Goal: Task Accomplishment & Management: Manage account settings

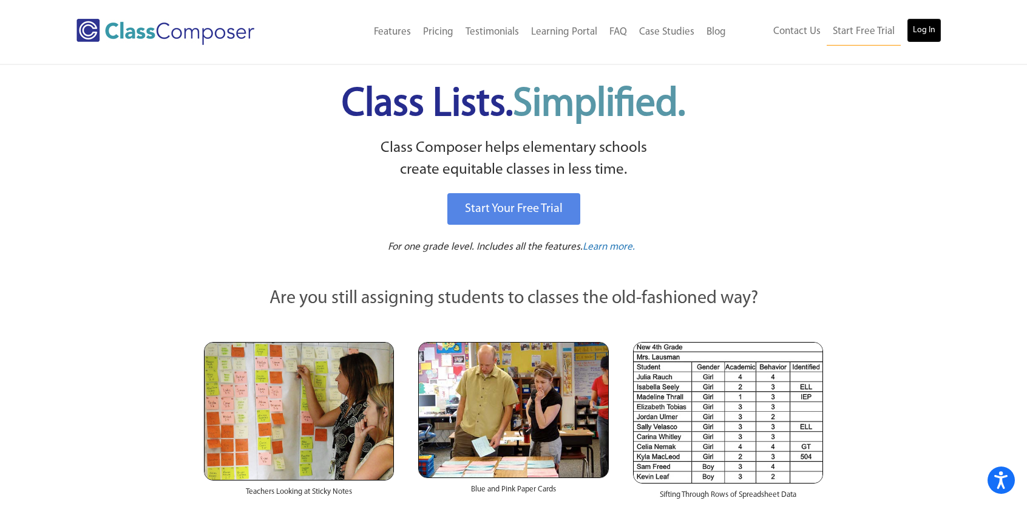
click at [928, 38] on link "Log In" at bounding box center [924, 30] width 35 height 24
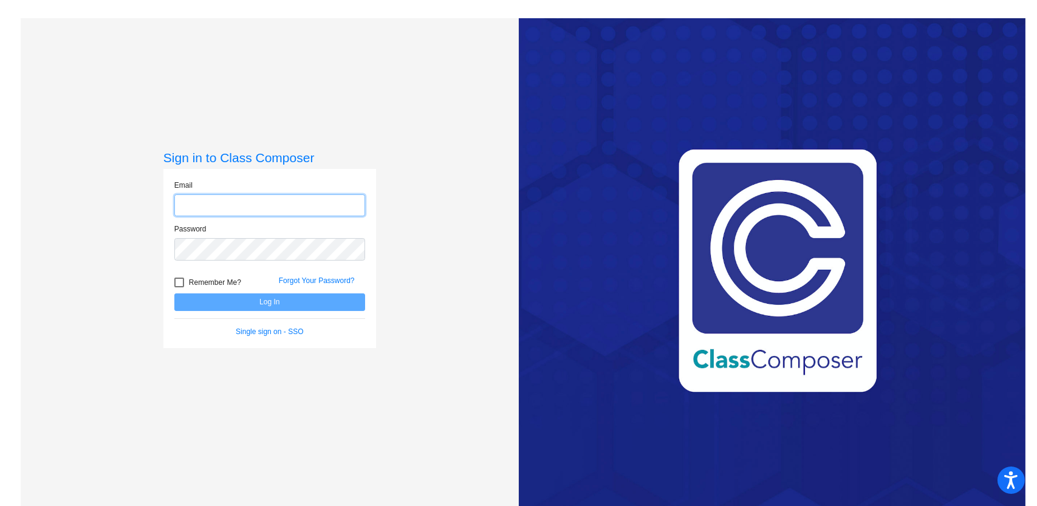
click at [189, 206] on input "email" at bounding box center [269, 205] width 191 height 22
type input "[PERSON_NAME][EMAIL_ADDRESS][PERSON_NAME][DOMAIN_NAME]"
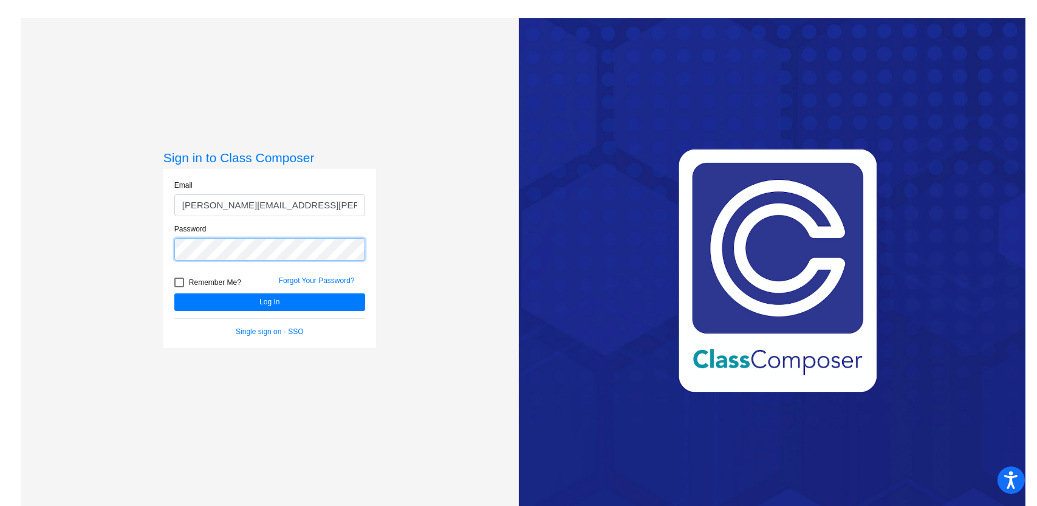
click at [174, 293] on button "Log In" at bounding box center [269, 302] width 191 height 18
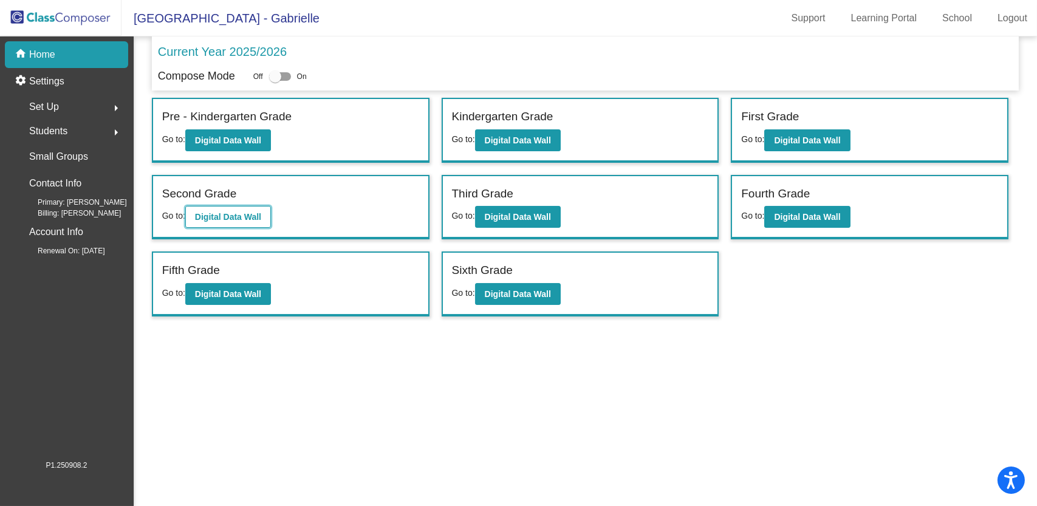
click at [228, 216] on b "Digital Data Wall" at bounding box center [228, 217] width 66 height 10
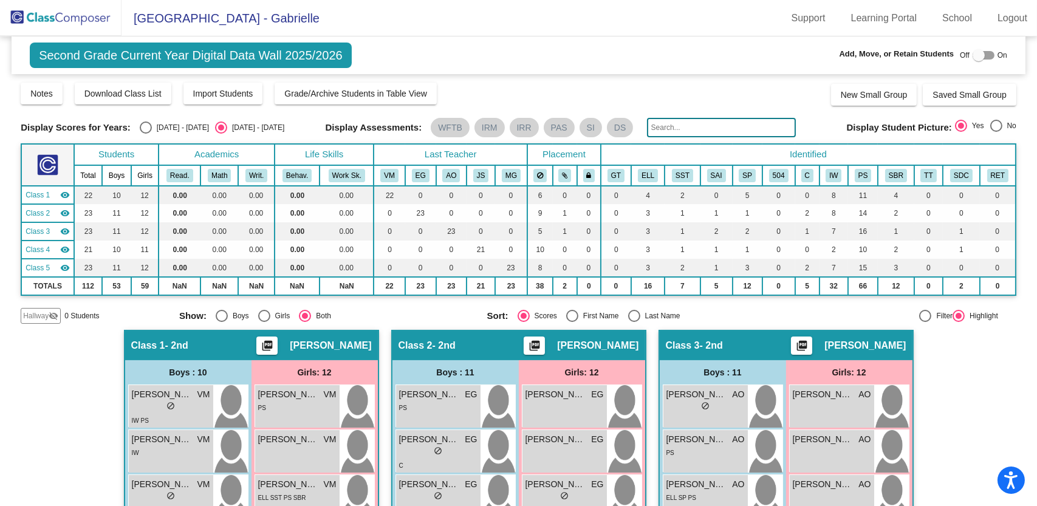
click at [672, 124] on input "text" at bounding box center [721, 127] width 149 height 19
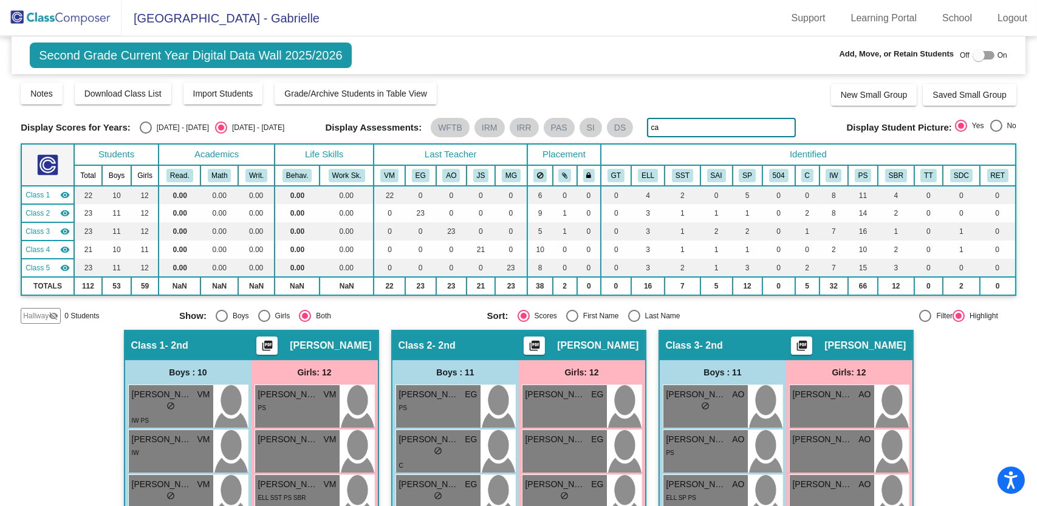
type input "c"
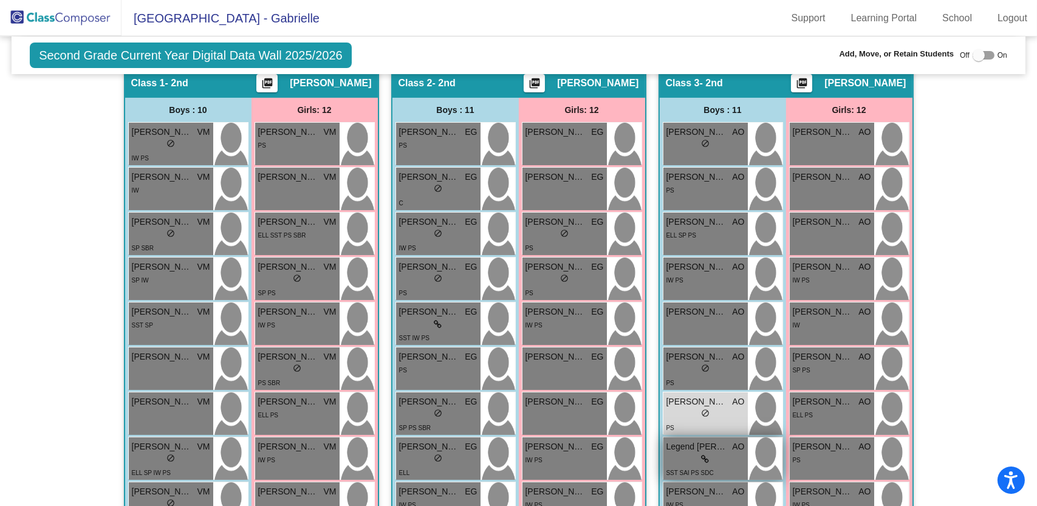
scroll to position [264, 0]
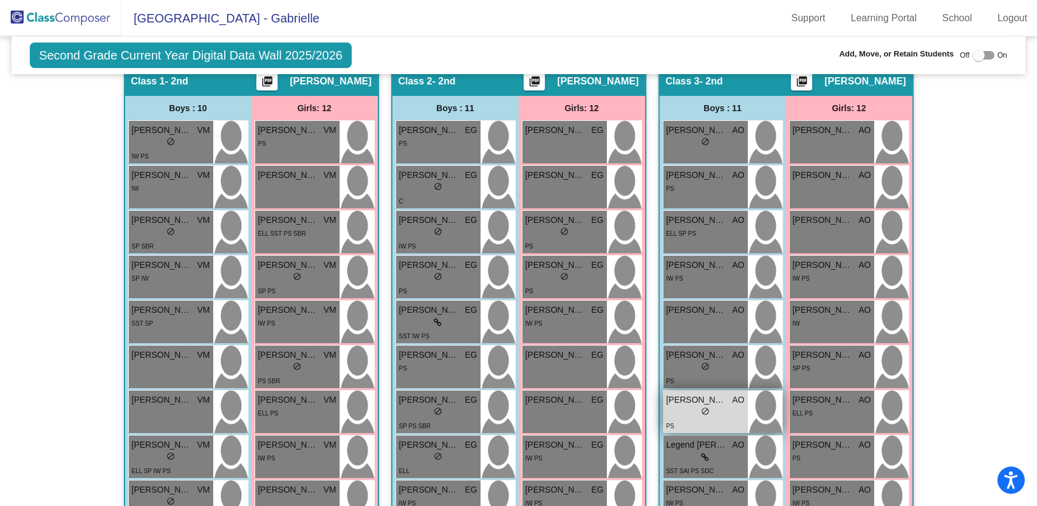
type input "[PERSON_NAME]"
click at [689, 417] on div "lock do_not_disturb_alt" at bounding box center [705, 412] width 78 height 13
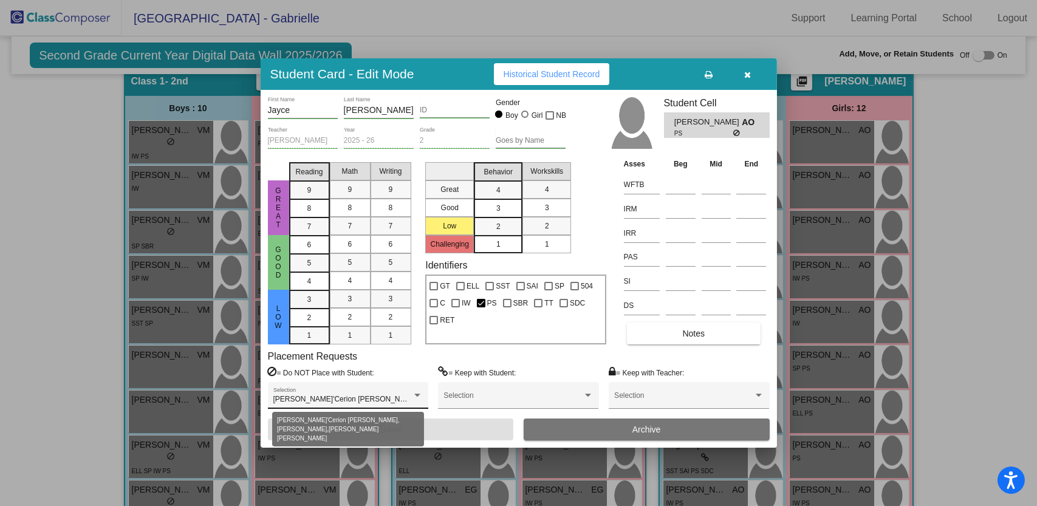
click at [414, 393] on div at bounding box center [417, 395] width 11 height 9
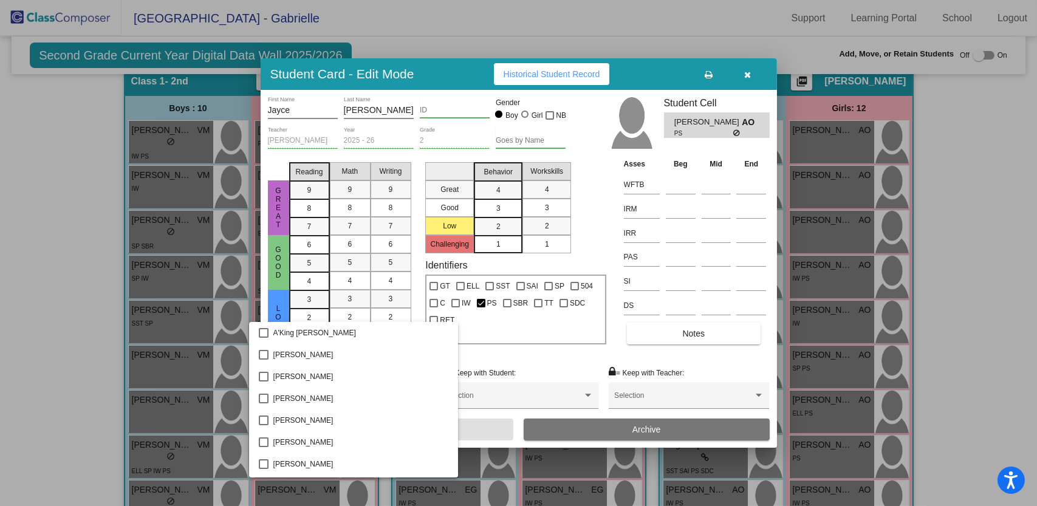
scroll to position [174, 0]
click at [575, 115] on div at bounding box center [518, 253] width 1037 height 506
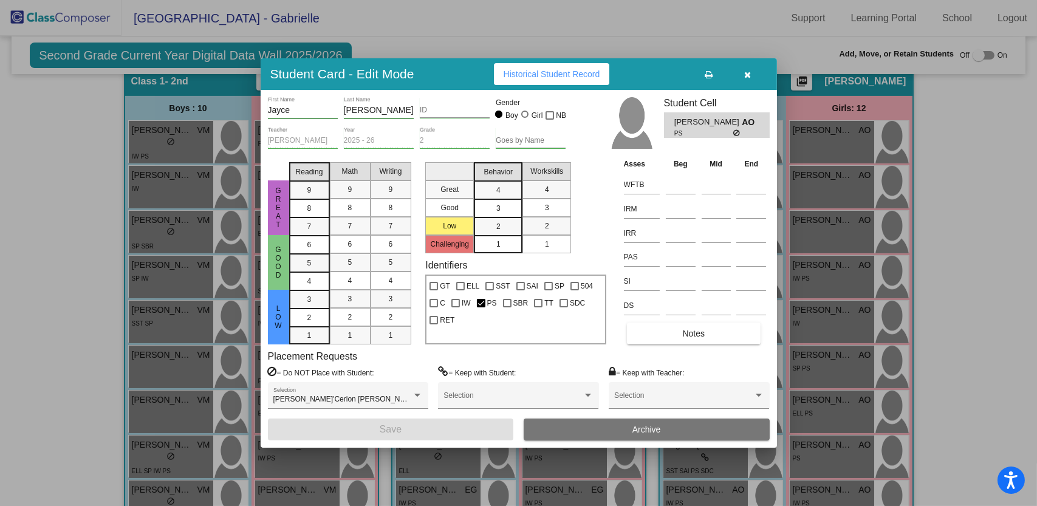
click at [317, 366] on label "= Do NOT Place with Student:" at bounding box center [321, 372] width 106 height 12
click at [301, 371] on label "= Do NOT Place with Student:" at bounding box center [321, 372] width 106 height 12
click at [271, 372] on icon at bounding box center [272, 371] width 9 height 11
click at [291, 370] on label "= Do NOT Place with Student:" at bounding box center [321, 372] width 106 height 12
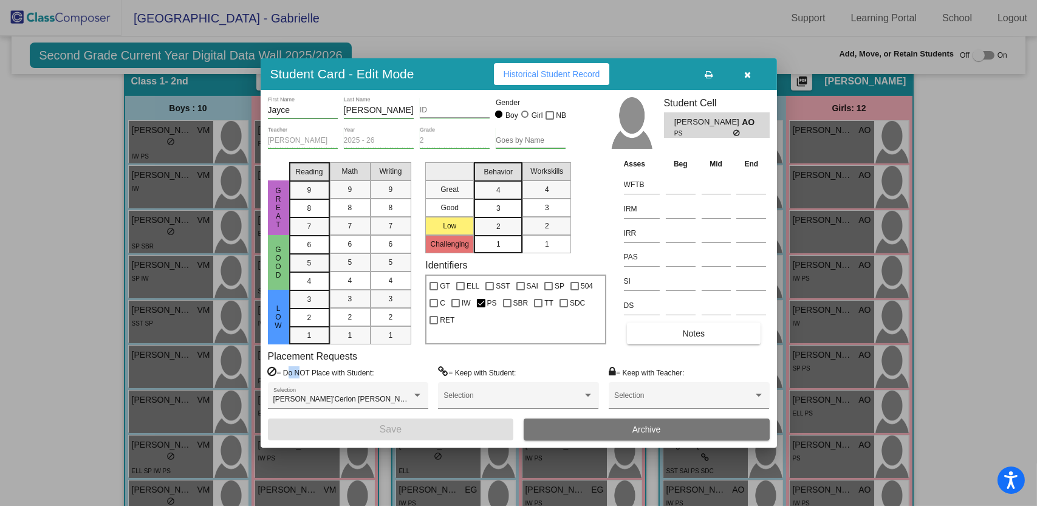
click at [291, 370] on label "= Do NOT Place with Student:" at bounding box center [321, 372] width 106 height 12
click at [386, 365] on div "Placement Requests = Do NOT Place with Student: [PERSON_NAME]'Cerion [PERSON_NA…" at bounding box center [519, 384] width 502 height 68
click at [748, 72] on icon "button" at bounding box center [747, 74] width 7 height 9
